Goal: Navigation & Orientation: Find specific page/section

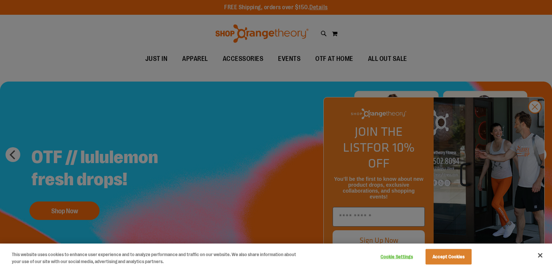
scroll to position [28, 0]
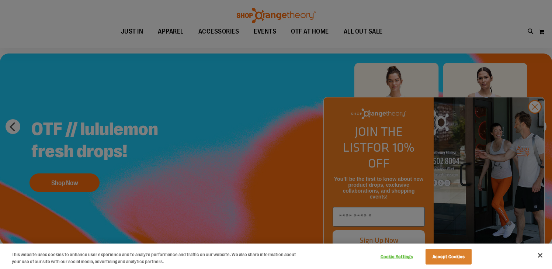
click at [539, 125] on div at bounding box center [276, 134] width 552 height 269
click at [534, 121] on div at bounding box center [276, 134] width 552 height 269
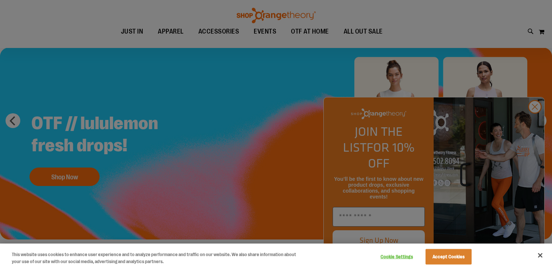
scroll to position [38, 0]
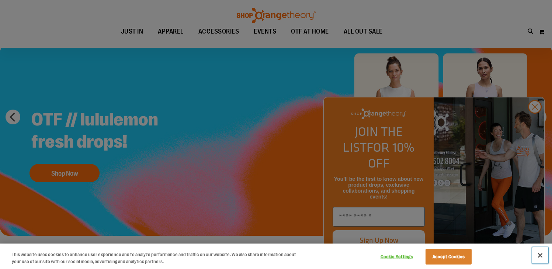
click at [542, 259] on button "Close" at bounding box center [540, 255] width 16 height 16
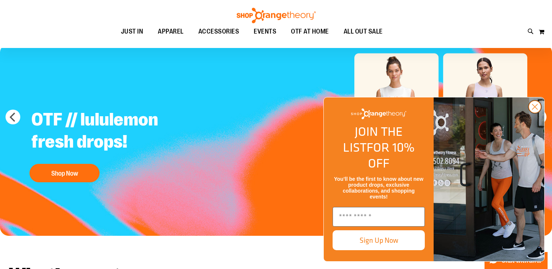
click at [539, 113] on circle "Close dialog" at bounding box center [535, 107] width 12 height 12
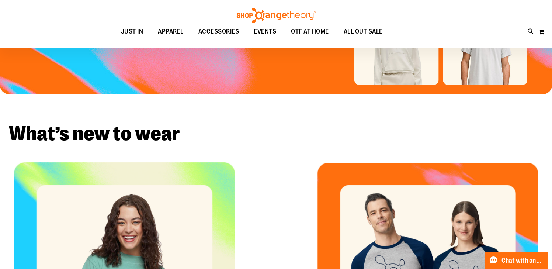
scroll to position [0, 0]
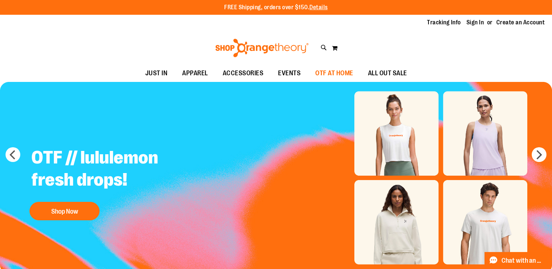
click at [339, 70] on span "OTF AT HOME" at bounding box center [334, 73] width 38 height 17
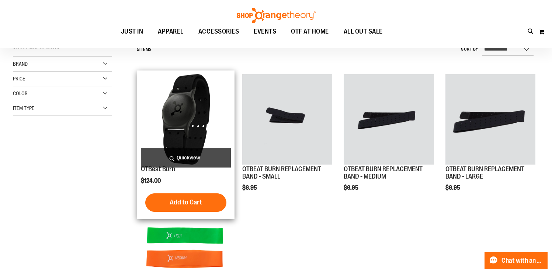
scroll to position [67, 0]
